Goal: Task Accomplishment & Management: Complete application form

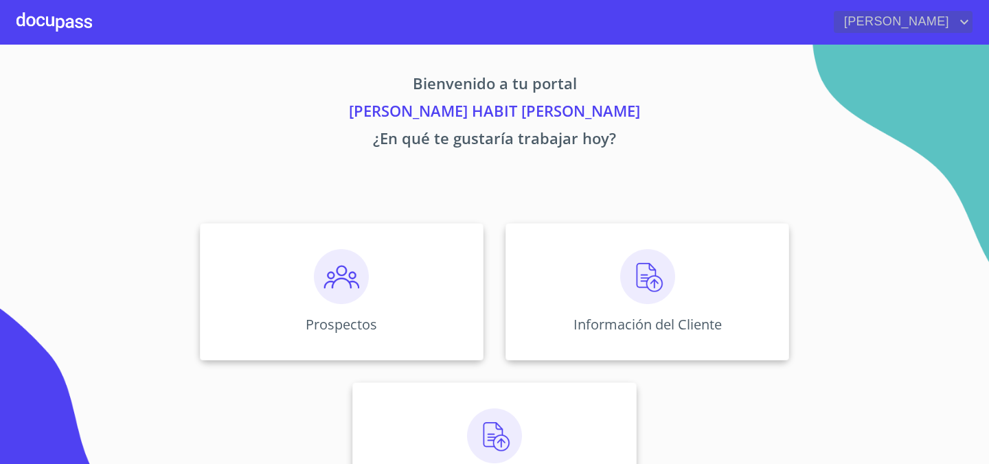
click at [933, 24] on span "[PERSON_NAME]" at bounding box center [895, 22] width 122 height 22
click at [820, 121] on div at bounding box center [494, 232] width 989 height 464
click at [344, 267] on img at bounding box center [341, 276] width 55 height 55
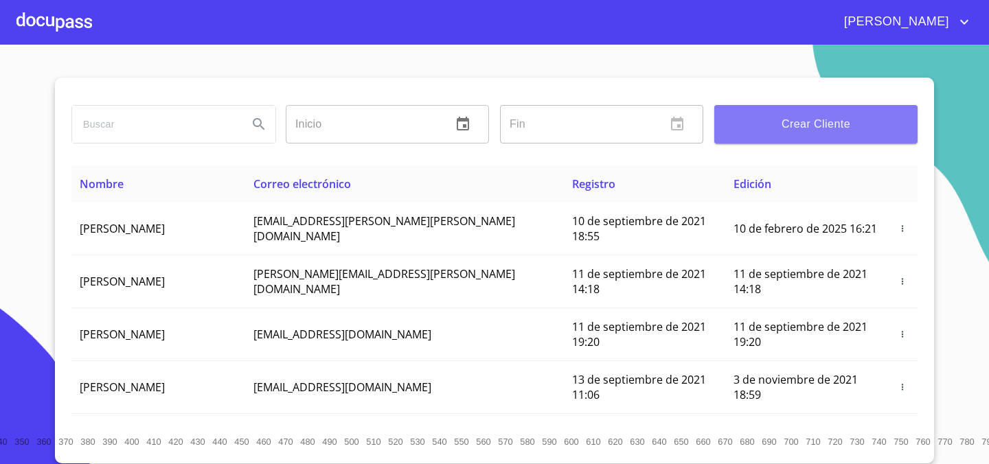
click at [791, 125] on span "Crear Cliente" at bounding box center [816, 124] width 181 height 19
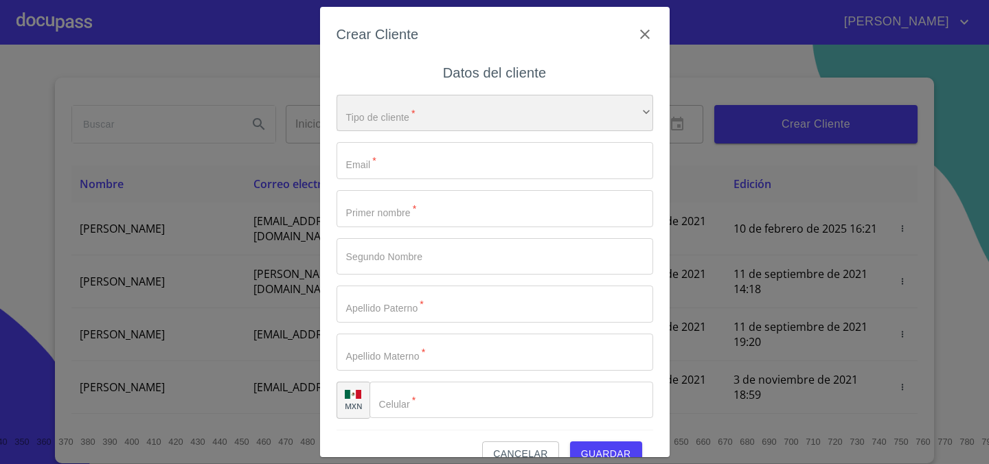
click at [533, 102] on div "​" at bounding box center [495, 113] width 317 height 37
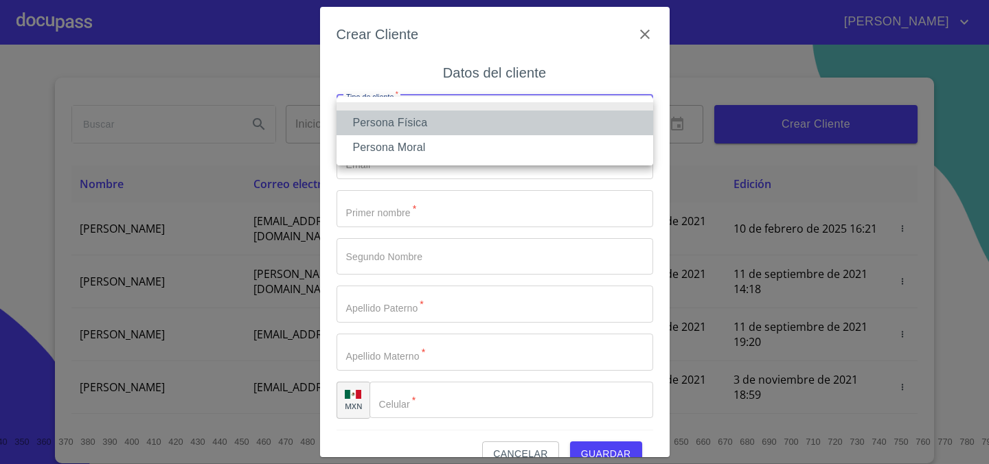
click at [528, 132] on li "Persona Física" at bounding box center [495, 123] width 317 height 25
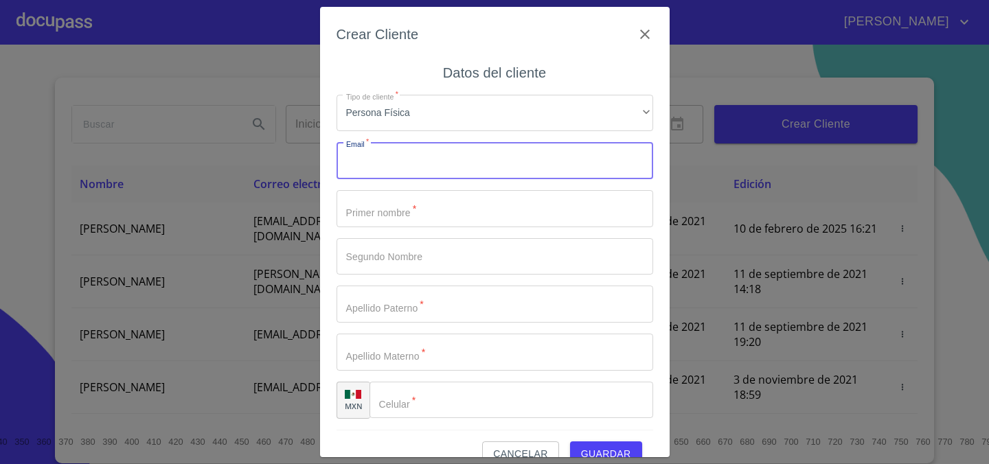
click at [515, 171] on input "Tipo de cliente   *" at bounding box center [495, 160] width 317 height 37
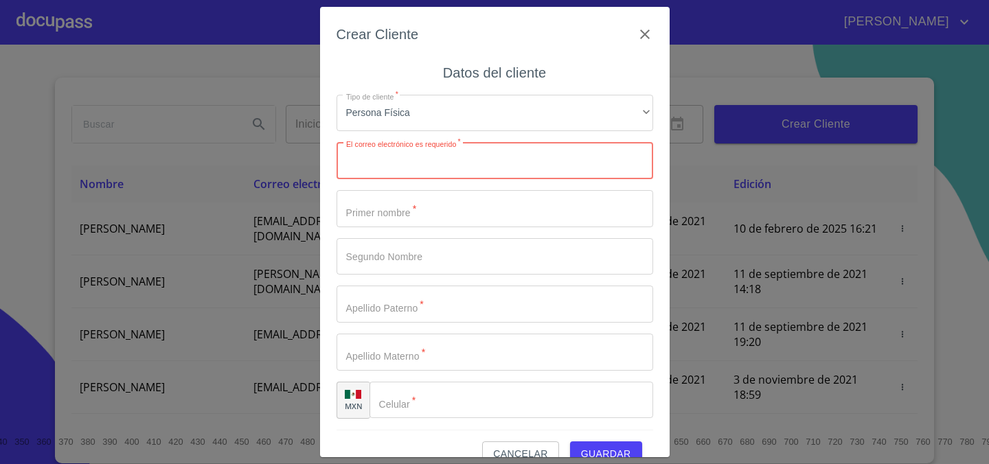
click at [511, 449] on span "Cancelar" at bounding box center [520, 454] width 54 height 17
